Goal: Task Accomplishment & Management: Manage account settings

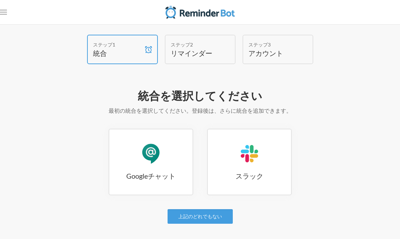
click at [143, 43] on span at bounding box center [148, 49] width 10 height 28
click at [204, 52] on font "リマインダー" at bounding box center [192, 53] width 42 height 8
click at [291, 53] on h4 "アカウント" at bounding box center [272, 53] width 49 height 10
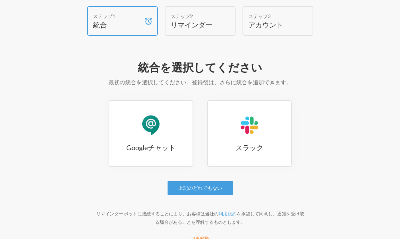
scroll to position [49, 0]
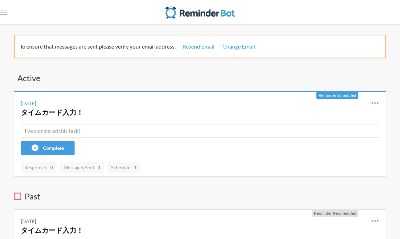
click at [339, 96] on span "Reminder Scheduled" at bounding box center [338, 95] width 38 height 5
click at [373, 102] on icon at bounding box center [375, 103] width 8 height 8
click at [376, 103] on icon at bounding box center [375, 103] width 8 height 8
click at [319, 143] on link "Edit" at bounding box center [344, 143] width 59 height 11
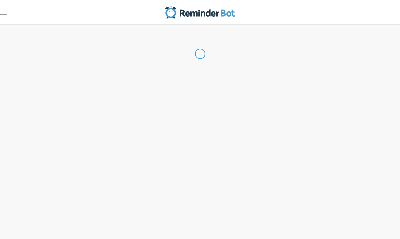
type input "タイムカード入力！"
checkbox input "true"
select select "10:15:00"
select select "12:00:00"
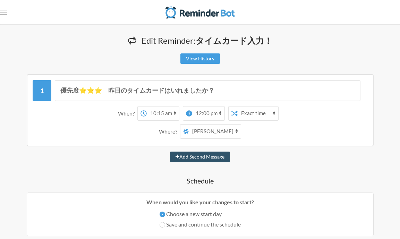
click at [228, 131] on select "海老澤保子 NTT_BAN" at bounding box center [215, 132] width 52 height 14
select select "spaces/AAQAY5IttOw"
click at [194, 125] on select "海老澤保子 NTT_BAN" at bounding box center [215, 132] width 52 height 14
click at [188, 112] on icon at bounding box center [189, 113] width 6 height 6
click at [179, 112] on select "12:00 am 12:15 am 12:30 am 12:45 am 1:00 am 1:15 am 1:30 am 1:45 am 2:00 am 2:1…" at bounding box center [163, 114] width 32 height 14
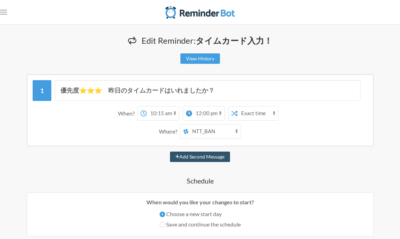
click at [195, 113] on select "12:00 am 12:15 am 12:30 am 12:45 am 1:00 am 1:15 am 1:30 am 1:45 am 2:00 am 2:1…" at bounding box center [208, 114] width 32 height 14
click at [192, 107] on select "12:00 am 12:15 am 12:30 am 12:45 am 1:00 am 1:15 am 1:30 am 1:45 am 2:00 am 2:1…" at bounding box center [208, 114] width 32 height 14
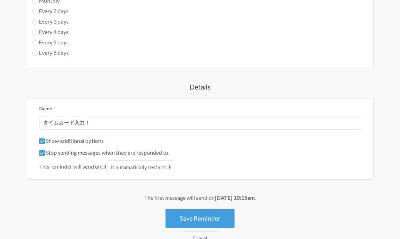
scroll to position [432, 0]
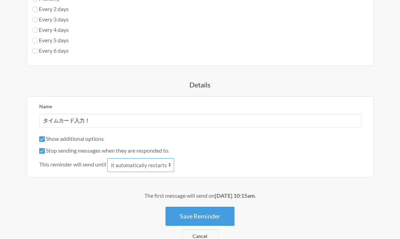
click at [160, 167] on select "it automatically restarts it is replied to" at bounding box center [140, 165] width 67 height 14
click at [39, 152] on input "Stop sending messages when they are responded to." at bounding box center [42, 151] width 6 height 6
click at [41, 151] on input "Stop sending messages when they are responded to." at bounding box center [42, 151] width 6 height 6
checkbox input "true"
click at [139, 166] on select "it automatically restarts it is replied to" at bounding box center [140, 165] width 67 height 14
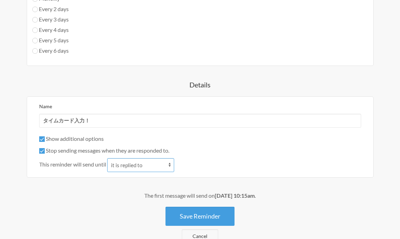
click at [108, 158] on select "it automatically restarts it is replied to" at bounding box center [140, 165] width 67 height 14
click at [136, 163] on select "it automatically restarts it is replied to" at bounding box center [140, 165] width 67 height 14
select select "0"
click at [108, 158] on select "it automatically restarts it is replied to" at bounding box center [140, 165] width 67 height 14
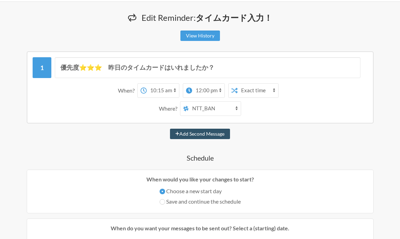
scroll to position [0, 0]
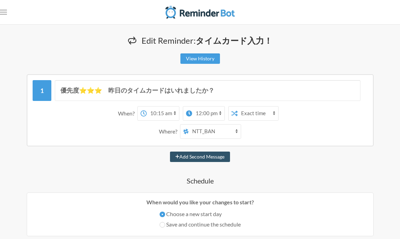
click at [261, 115] on select "Exact time Random time" at bounding box center [258, 114] width 41 height 14
click at [271, 114] on select "Exact time Random time" at bounding box center [258, 114] width 41 height 14
click at [238, 107] on select "Exact time Random time" at bounding box center [258, 114] width 41 height 14
